Goal: Information Seeking & Learning: Find specific page/section

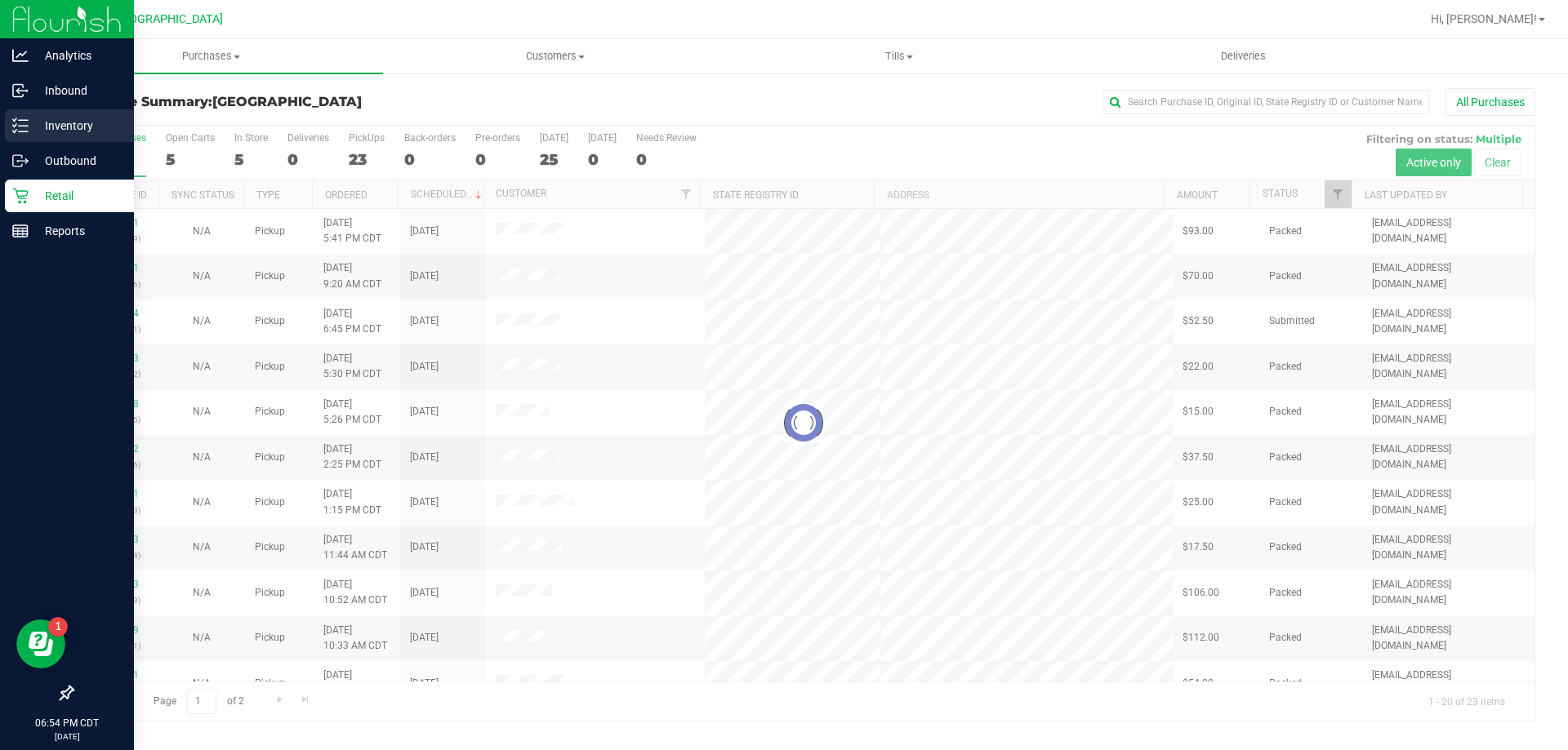
click at [30, 134] on p "Inventory" at bounding box center [77, 126] width 98 height 19
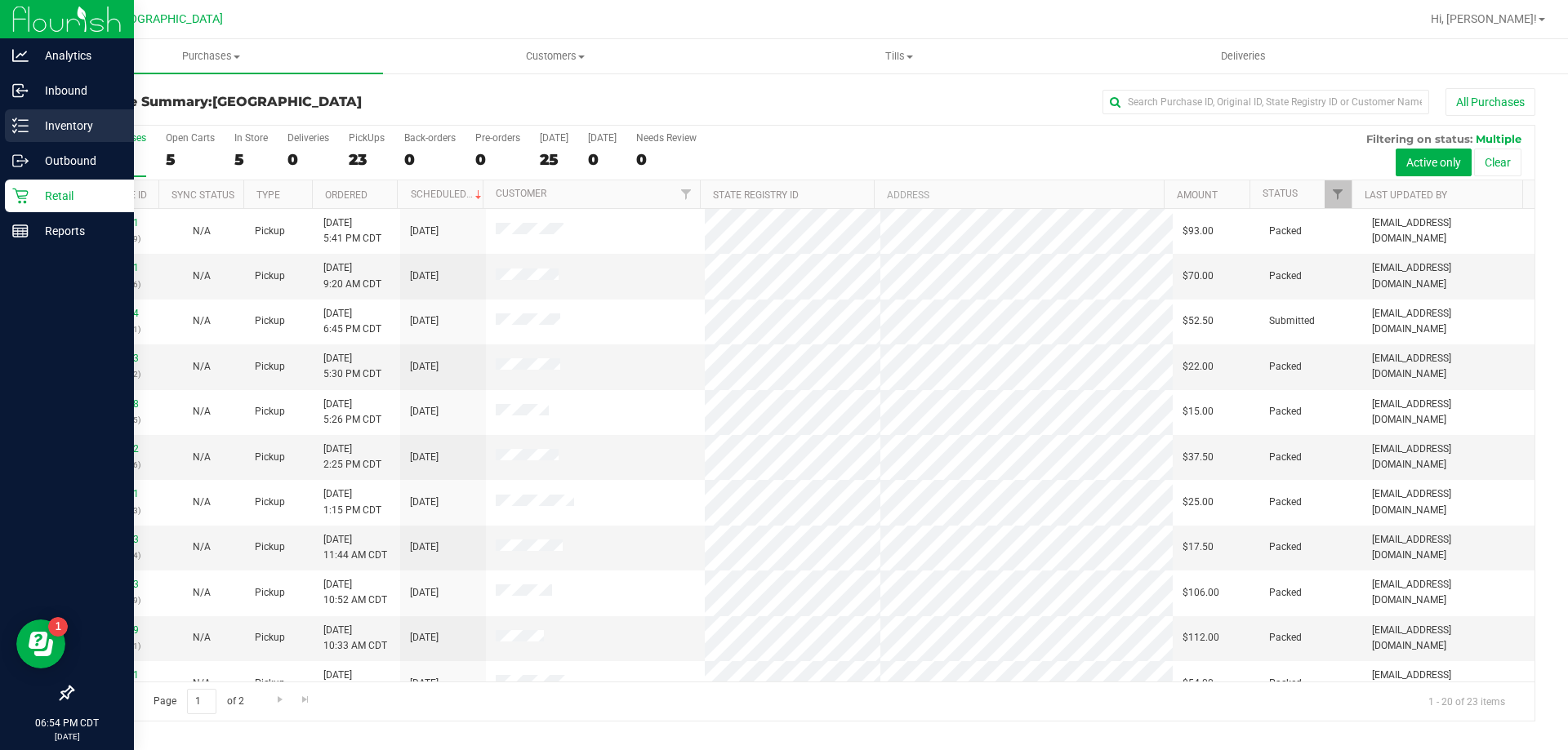
click at [5, 125] on div "Inventory" at bounding box center [70, 125] width 129 height 33
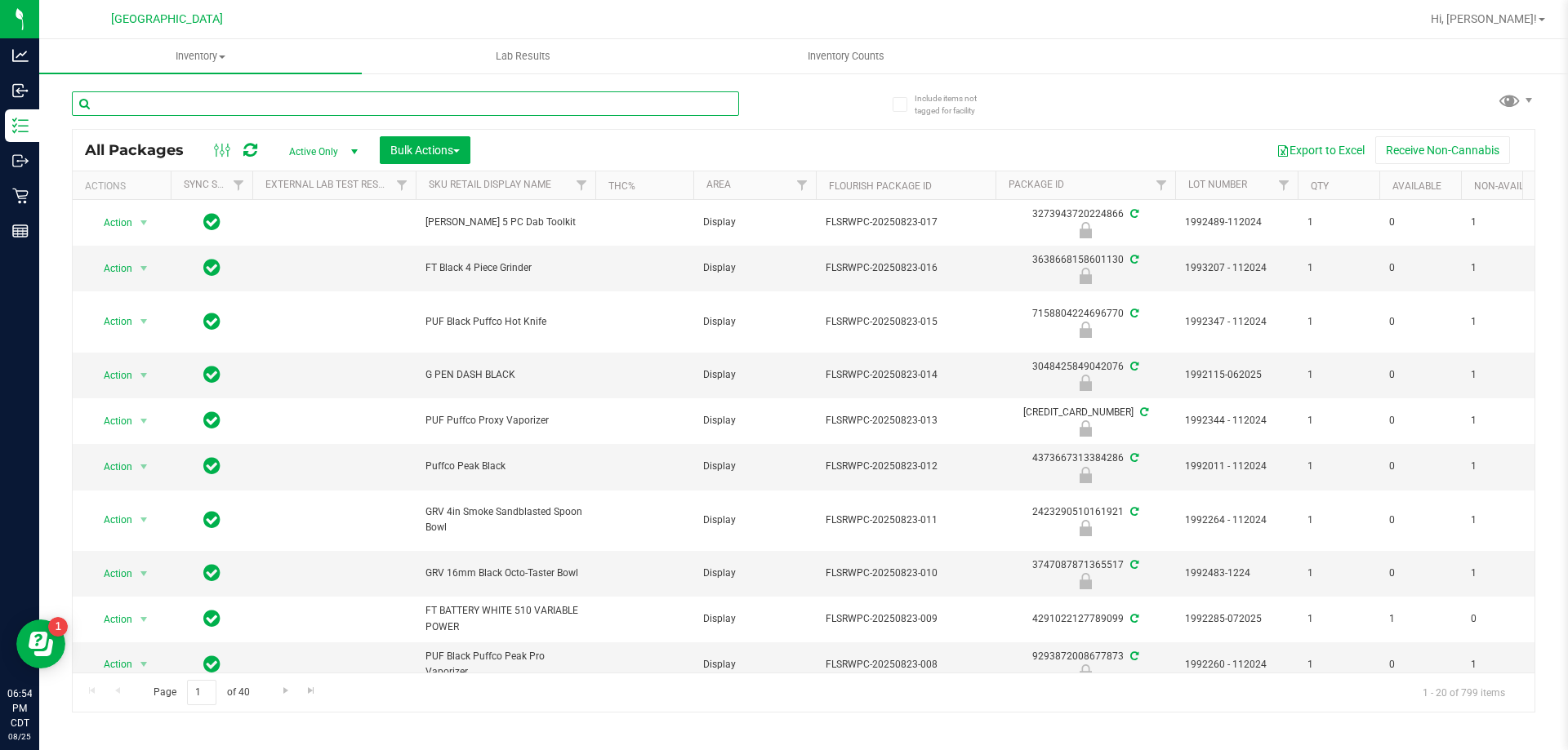
click at [222, 113] on input "text" at bounding box center [406, 104] width 667 height 25
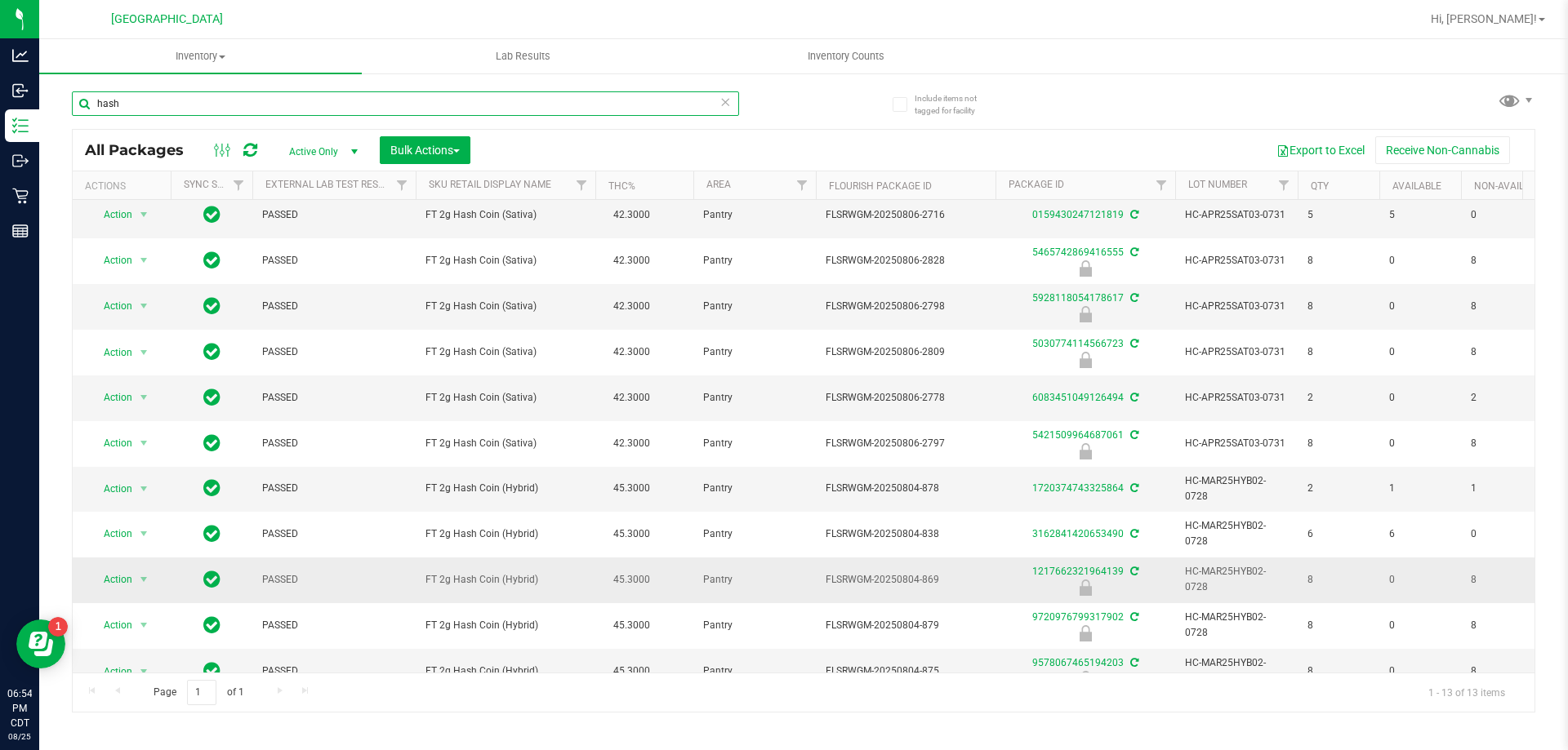
scroll to position [82, 0]
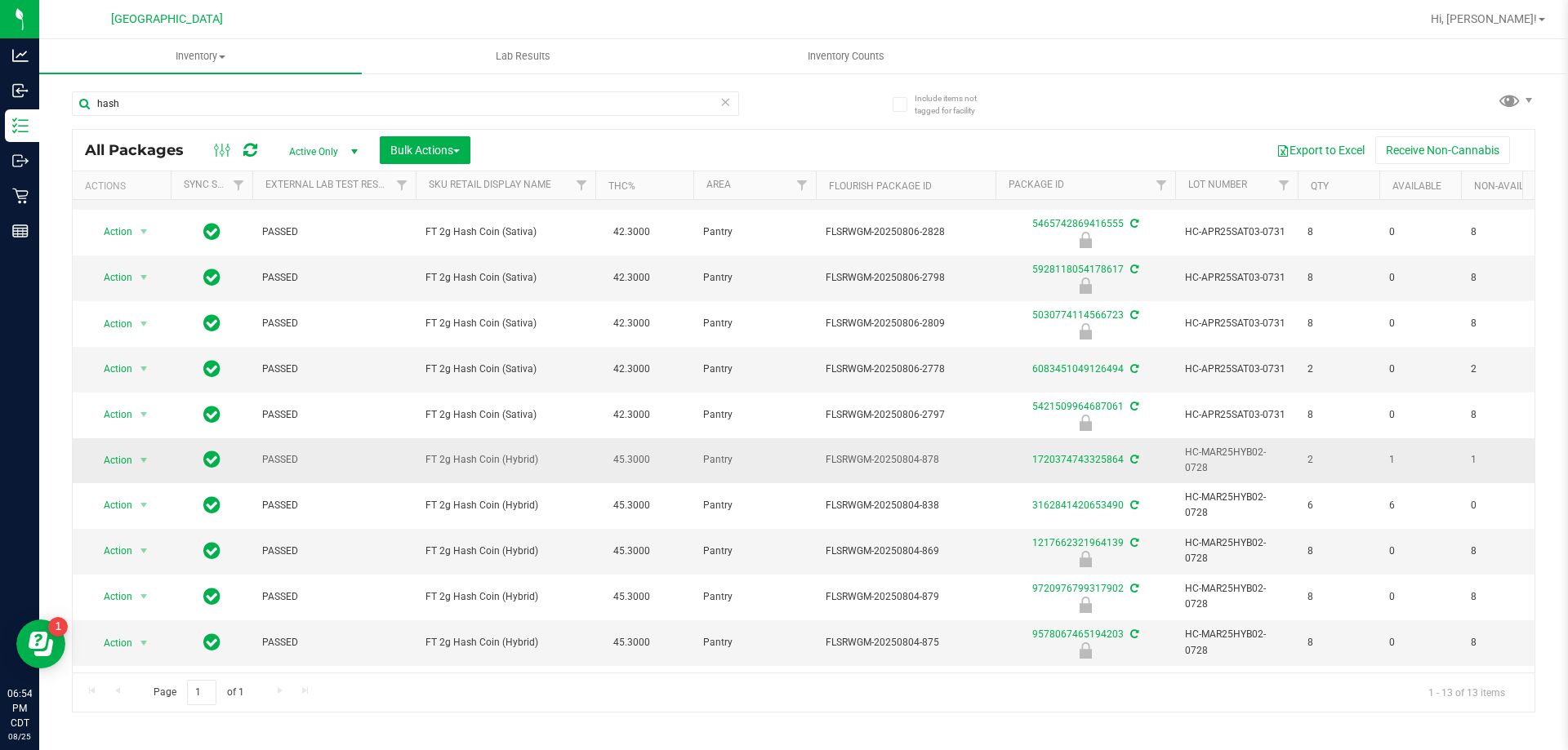
drag, startPoint x: 544, startPoint y: 440, endPoint x: 421, endPoint y: 438, distance: 123.0
click at [421, 438] on td "FT 2g Hash Coin (Hybrid)" at bounding box center [505, 460] width 180 height 45
copy span "FT 2g Hash Coin (Hybrid)"
drag, startPoint x: 205, startPoint y: 107, endPoint x: 71, endPoint y: 107, distance: 134.0
click at [71, 107] on div "Include items not tagged for facility hash All Packages Active Only Active Only…" at bounding box center [804, 321] width 1528 height 498
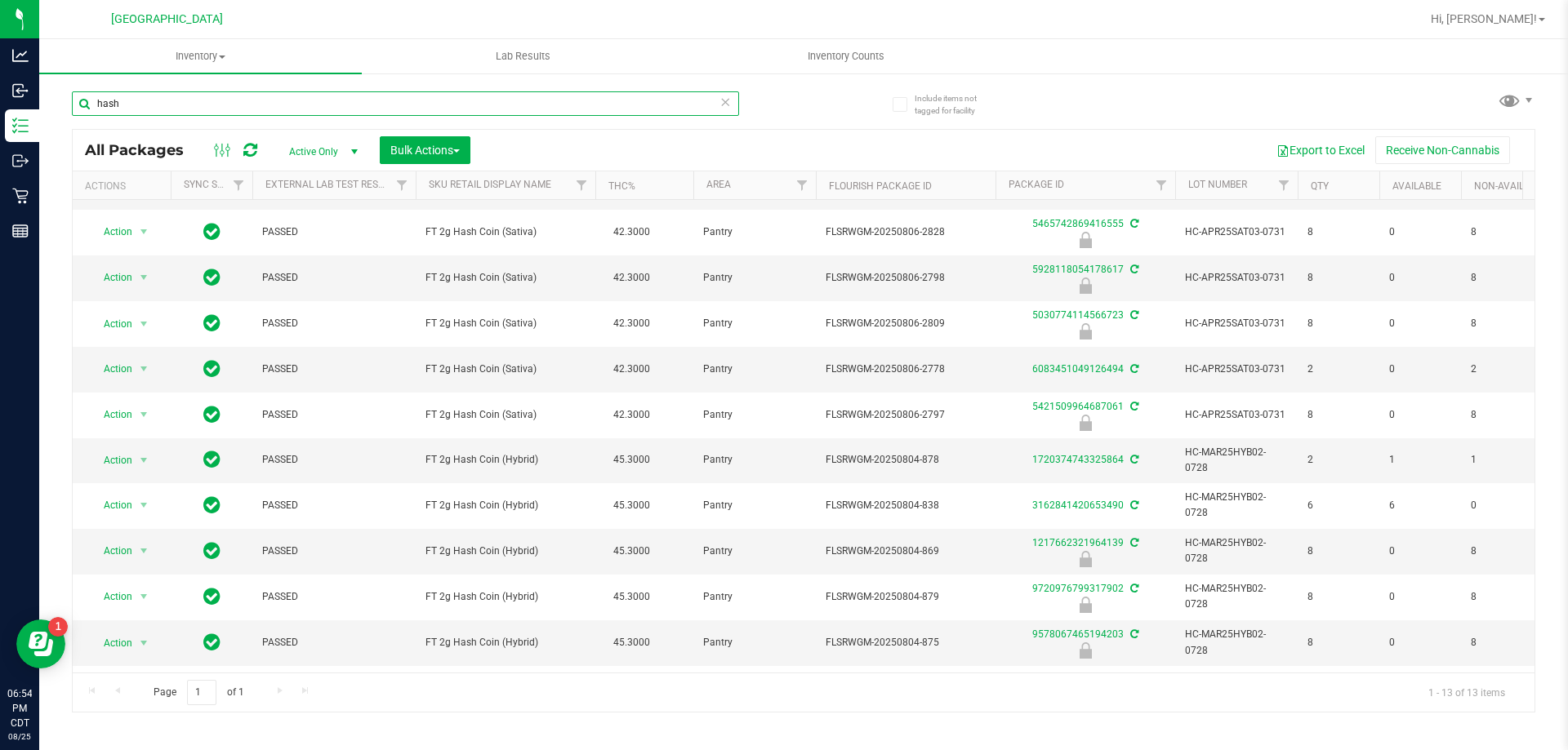
paste input "FT 2g Hash Coin (Hybrid)"
type input "FT 2g Hash Coin (Hybrid)"
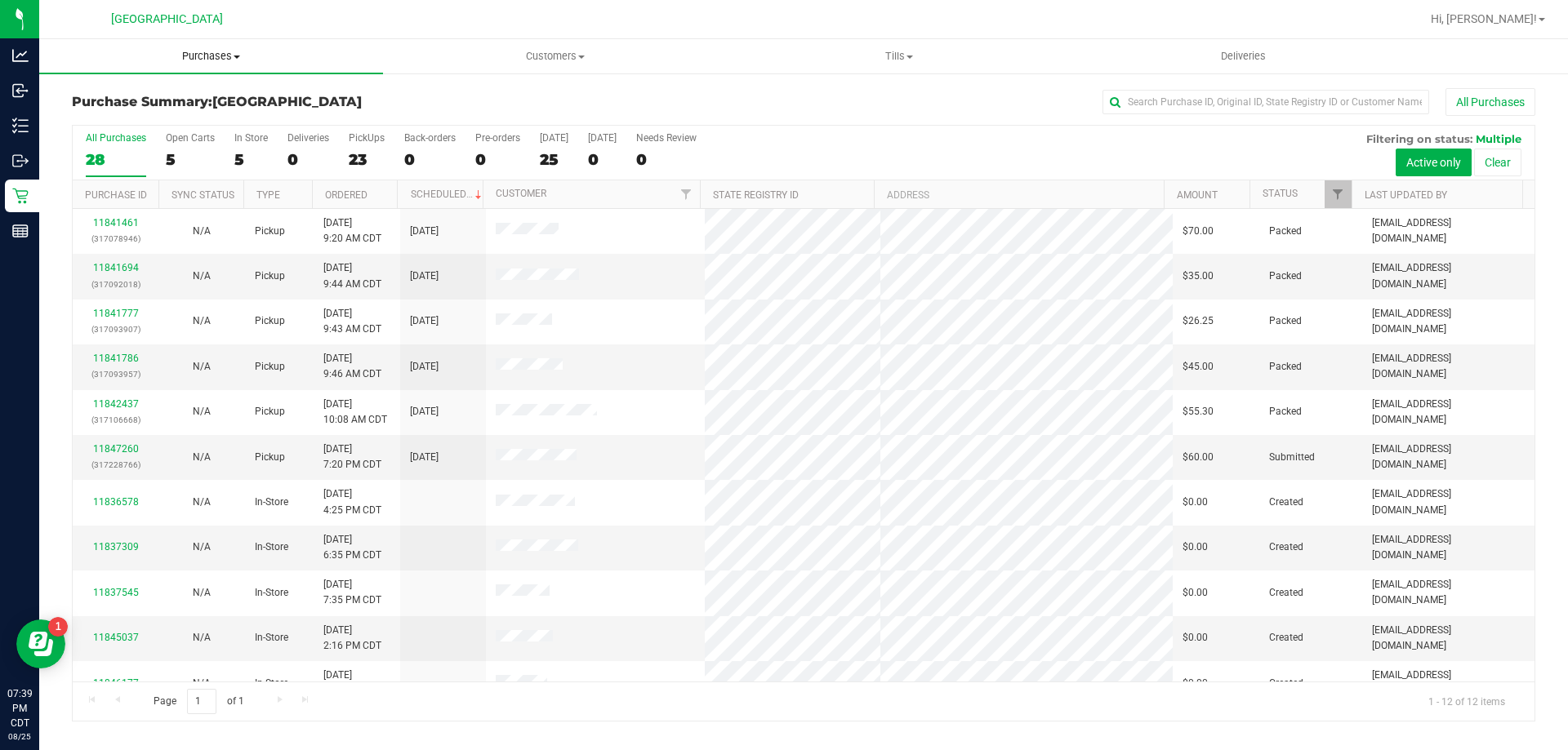
click at [194, 52] on span "Purchases" at bounding box center [211, 56] width 343 height 15
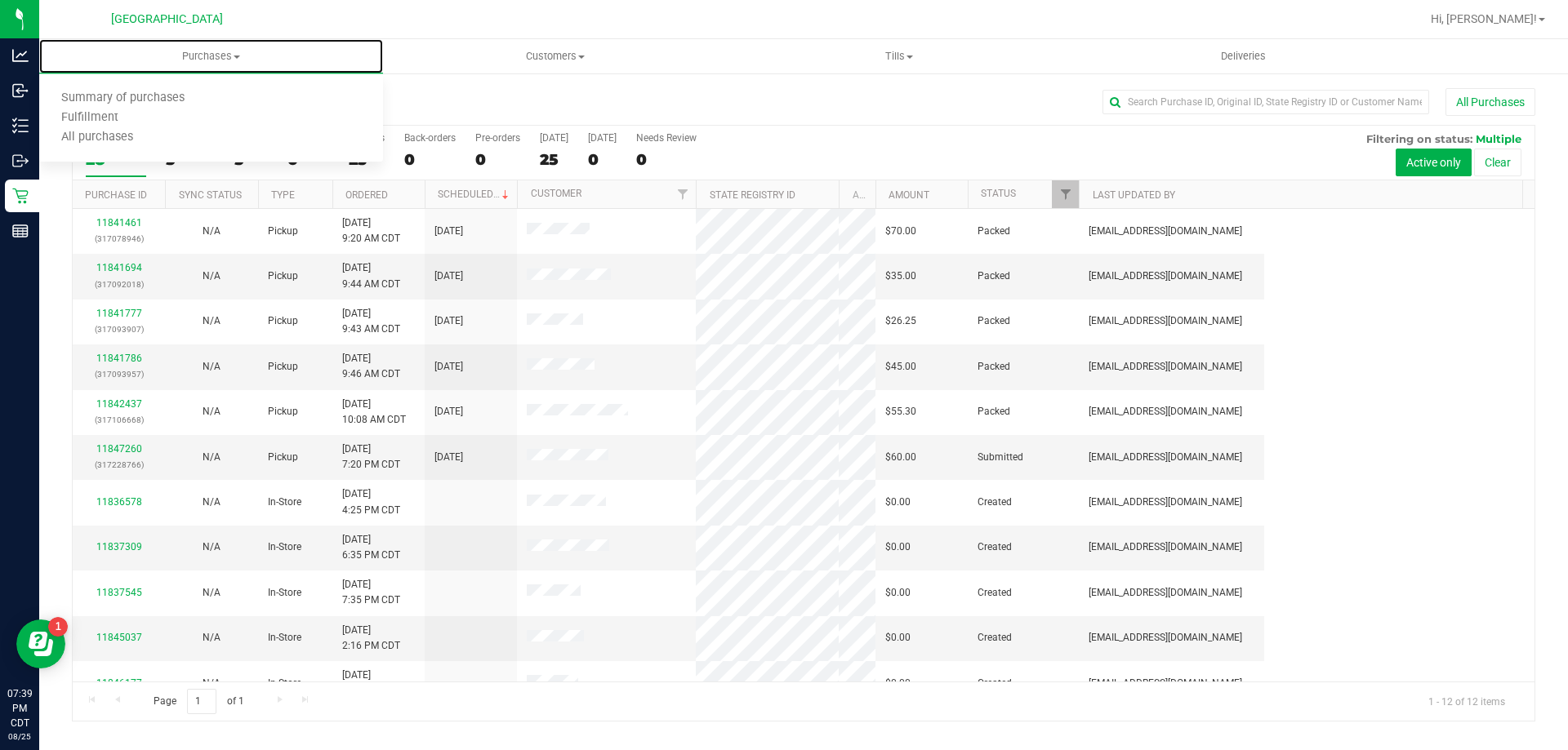
drag, startPoint x: 1165, startPoint y: 187, endPoint x: 902, endPoint y: 208, distance: 263.8
click at [902, 208] on div "Purchase ID Sync Status Type Ordered Scheduled Customer State Registry ID Addre…" at bounding box center [798, 195] width 1450 height 28
